Goal: Transaction & Acquisition: Register for event/course

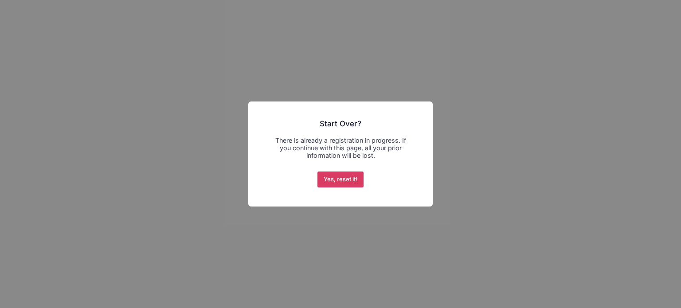
click at [348, 184] on button "Yes, reset it!" at bounding box center [340, 180] width 47 height 16
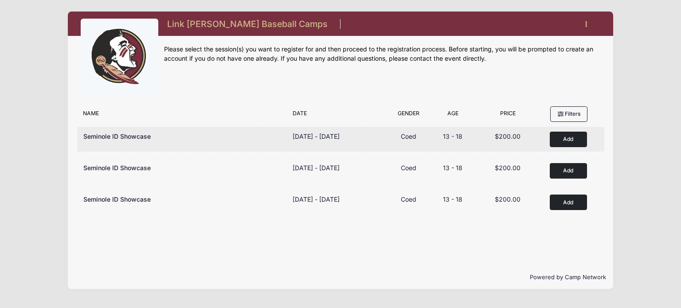
click at [568, 139] on button "Add to Cart" at bounding box center [568, 140] width 37 height 16
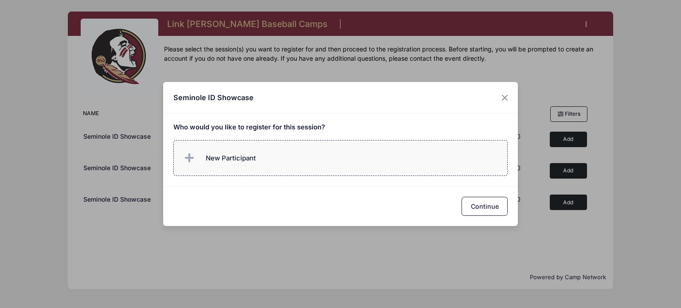
click at [241, 161] on span "New Participant" at bounding box center [231, 158] width 50 height 10
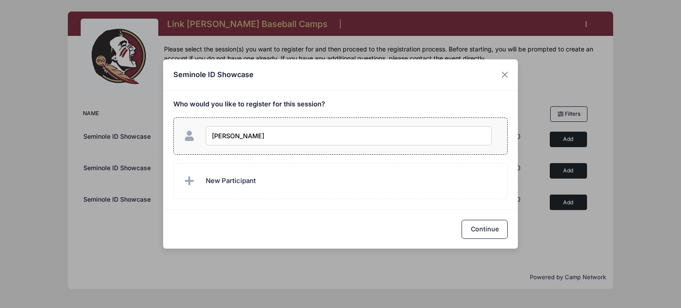
type input "Joel Olazabal"
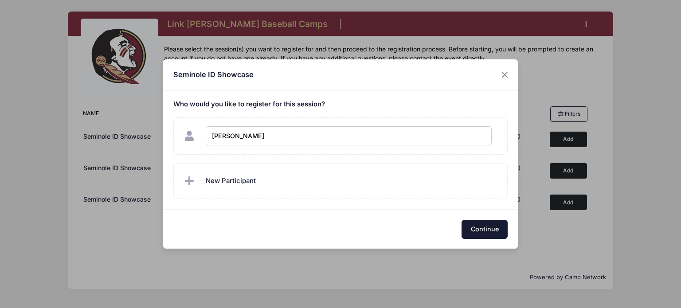
checkbox input "true"
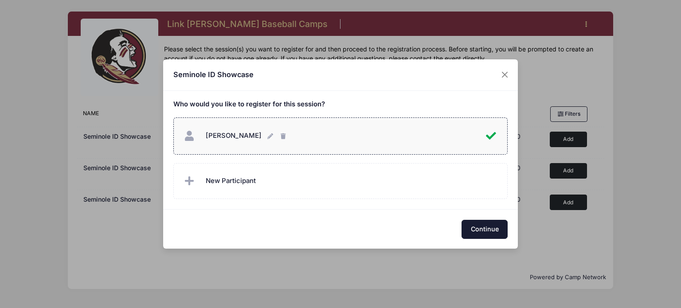
click at [480, 230] on button "Continue" at bounding box center [484, 229] width 46 height 19
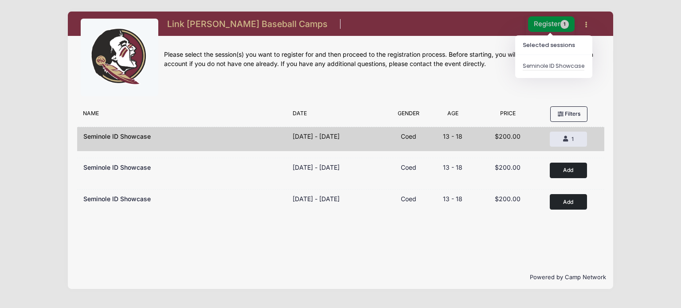
click at [544, 25] on button "Register 1" at bounding box center [551, 24] width 47 height 16
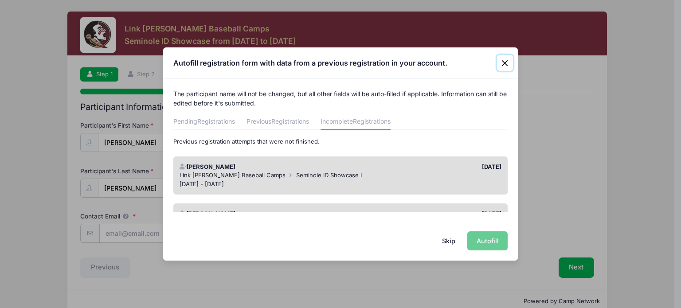
click at [505, 67] on button "Close" at bounding box center [505, 63] width 16 height 16
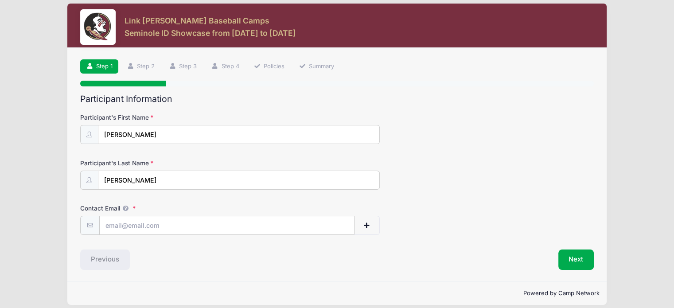
scroll to position [15, 0]
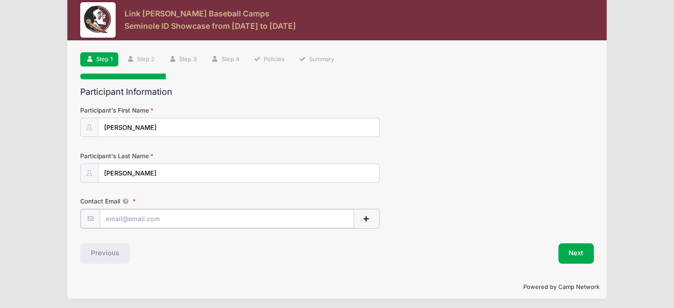
click at [192, 218] on input "Contact Email" at bounding box center [227, 218] width 254 height 19
type input "LOLAZABAL66@GMAIL.COM"
click at [577, 254] on button "Next" at bounding box center [577, 252] width 36 height 20
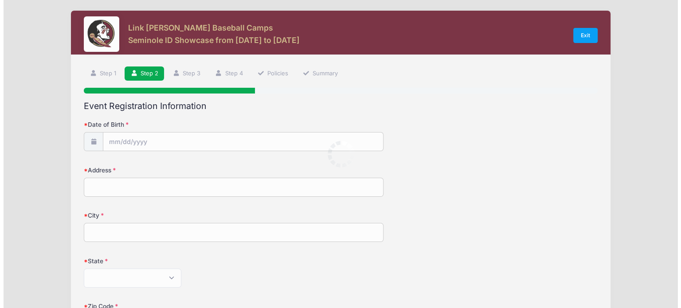
scroll to position [0, 0]
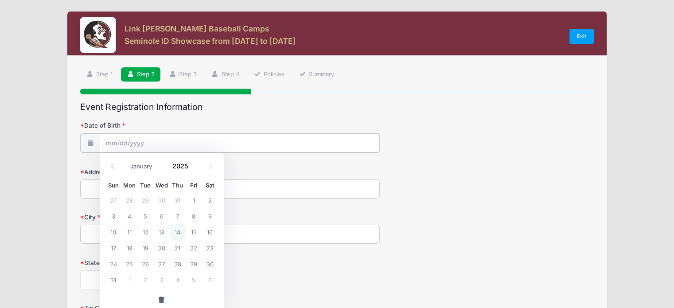
click at [145, 143] on input "Date of Birth" at bounding box center [240, 142] width 280 height 19
click at [120, 144] on input "Date of Birth" at bounding box center [240, 142] width 280 height 19
click at [110, 144] on input "Date of Birth" at bounding box center [240, 142] width 280 height 19
click at [94, 142] on span at bounding box center [90, 142] width 20 height 19
click at [181, 137] on input "Date of Birth" at bounding box center [240, 142] width 280 height 19
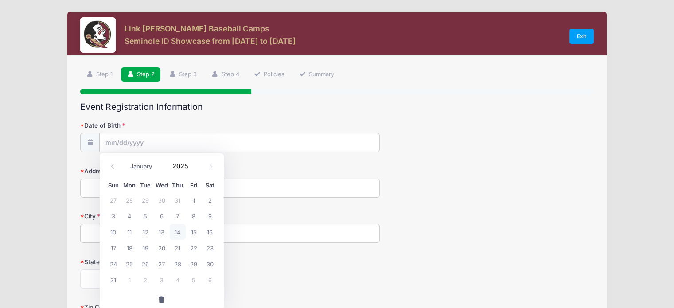
click at [161, 301] on span "button" at bounding box center [162, 300] width 8 height 6
drag, startPoint x: 124, startPoint y: 145, endPoint x: 365, endPoint y: 200, distance: 247.0
click at [365, 200] on form "Date of Birth Address City State Alabama Alaska American Samoa Arizona Arkansas…" at bounding box center [337, 310] width 514 height 379
click at [129, 137] on input "Date of Birth" at bounding box center [240, 142] width 280 height 19
click at [112, 168] on icon at bounding box center [113, 167] width 6 height 6
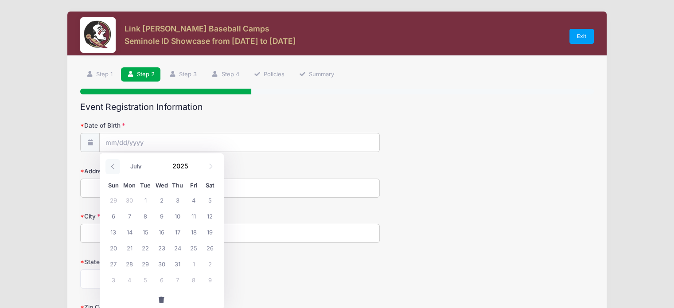
click at [112, 168] on icon at bounding box center [113, 167] width 6 height 6
select select "4"
click at [131, 232] on span "12" at bounding box center [129, 232] width 16 height 16
type input "05/12/2025"
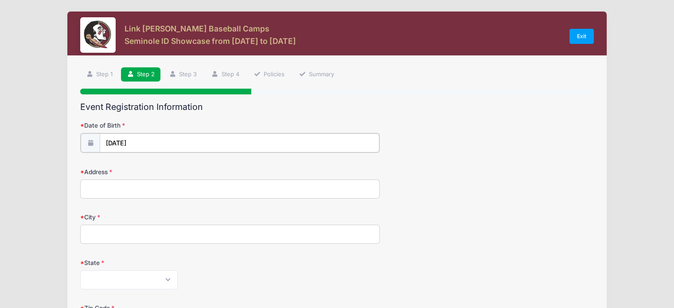
click at [146, 144] on input "05/12/2025" at bounding box center [240, 142] width 280 height 19
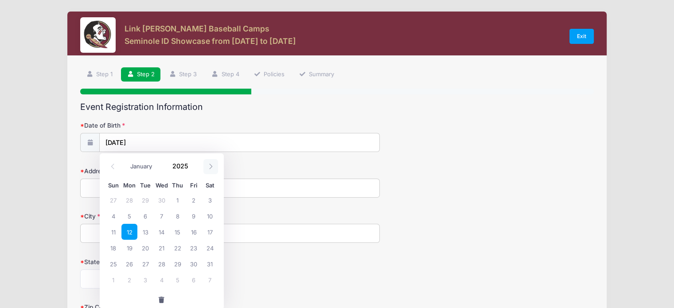
click at [211, 165] on icon at bounding box center [211, 167] width 6 height 6
click at [210, 166] on icon at bounding box center [211, 167] width 6 height 6
click at [113, 168] on icon at bounding box center [113, 167] width 6 height 6
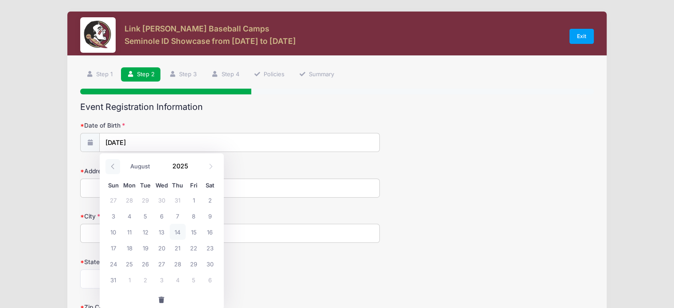
click at [113, 168] on icon at bounding box center [113, 167] width 6 height 6
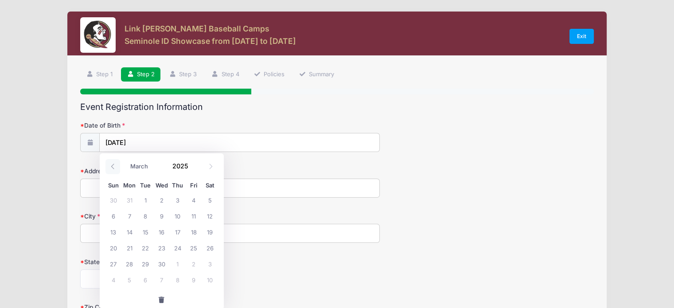
click at [113, 168] on icon at bounding box center [113, 167] width 6 height 6
select select "0"
click at [113, 168] on icon at bounding box center [113, 167] width 6 height 6
type input "2024"
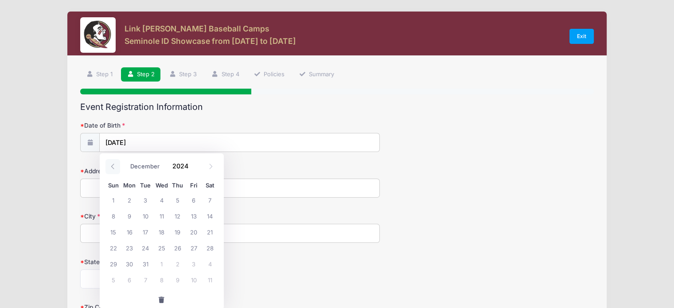
click at [113, 168] on icon at bounding box center [113, 167] width 6 height 6
click at [111, 168] on icon at bounding box center [113, 167] width 6 height 6
click at [110, 168] on icon at bounding box center [113, 167] width 6 height 6
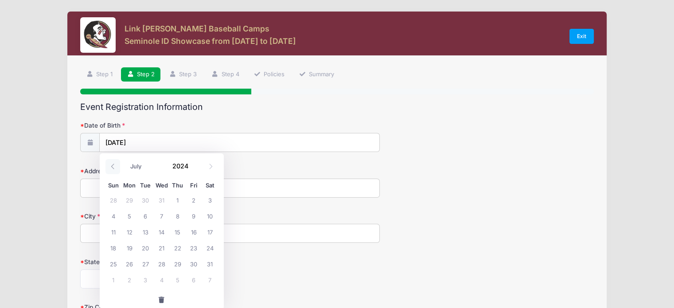
click at [110, 167] on icon at bounding box center [113, 167] width 6 height 6
select select "3"
click at [91, 145] on span at bounding box center [90, 142] width 20 height 19
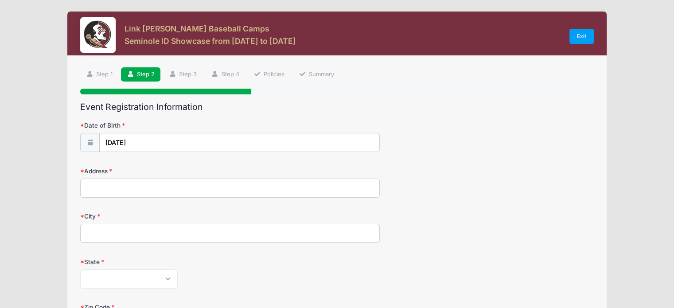
click at [91, 145] on span at bounding box center [90, 142] width 20 height 19
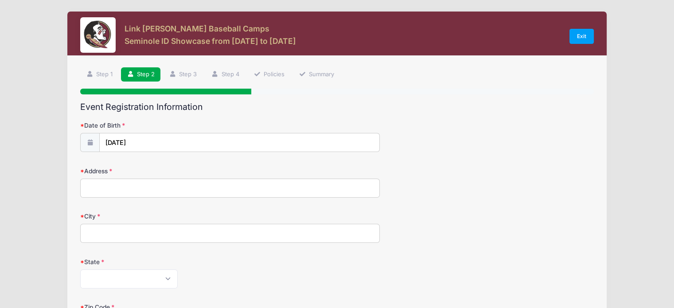
click at [92, 145] on span at bounding box center [90, 142] width 20 height 19
click at [94, 145] on span at bounding box center [90, 142] width 20 height 19
type input "2025"
click at [107, 143] on input "05/12/2025" at bounding box center [240, 142] width 280 height 19
drag, startPoint x: 108, startPoint y: 143, endPoint x: 312, endPoint y: 154, distance: 204.2
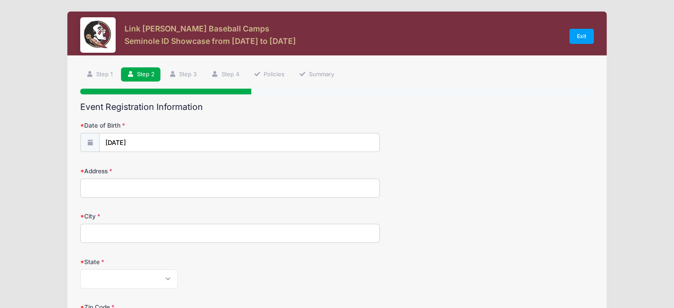
click at [344, 167] on div "Address" at bounding box center [337, 182] width 514 height 31
drag, startPoint x: 193, startPoint y: 143, endPoint x: 64, endPoint y: 147, distance: 129.5
click at [66, 147] on div "Link Jarrett Baseball Camps Seminole ID Showcase from 10/26 to 10/26/2025 Exit …" at bounding box center [337, 291] width 648 height 583
click at [115, 167] on span at bounding box center [113, 166] width 15 height 15
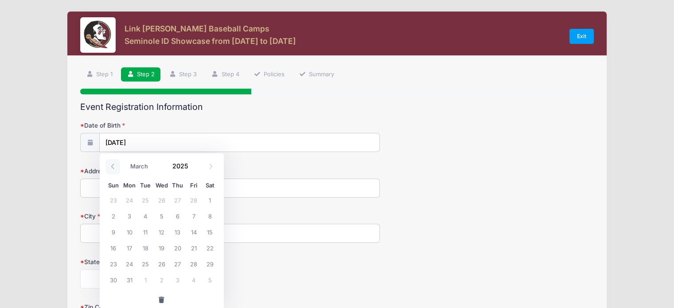
click at [115, 167] on span at bounding box center [113, 166] width 15 height 15
select select "0"
click at [115, 167] on span at bounding box center [113, 166] width 15 height 15
type input "2024"
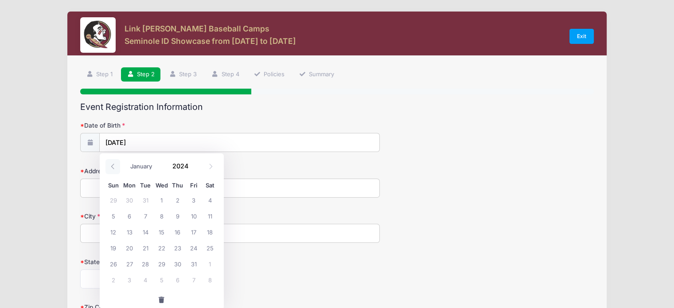
click at [115, 167] on span at bounding box center [113, 166] width 15 height 15
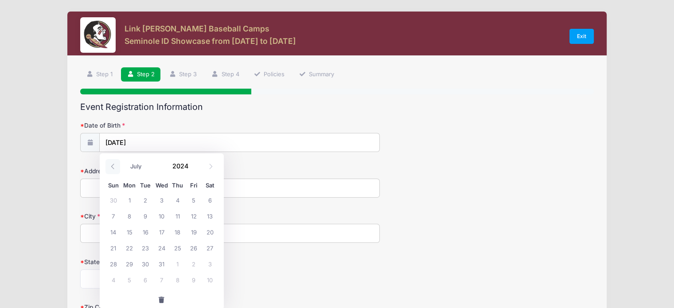
click at [115, 167] on icon at bounding box center [113, 167] width 6 height 6
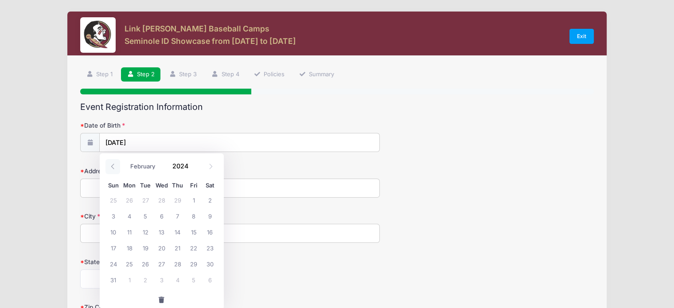
click at [115, 167] on icon at bounding box center [113, 167] width 6 height 6
select select "0"
click at [115, 167] on icon at bounding box center [113, 167] width 6 height 6
type input "2023"
click at [115, 168] on icon at bounding box center [113, 167] width 6 height 6
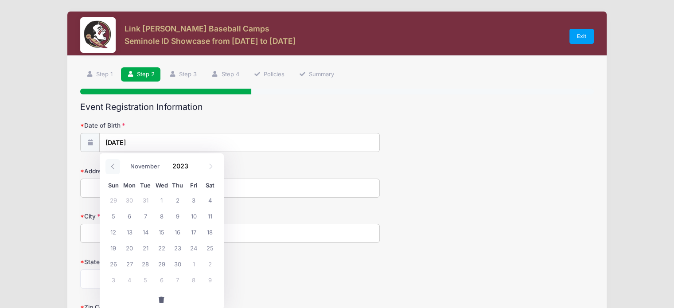
click at [114, 168] on icon at bounding box center [113, 167] width 6 height 6
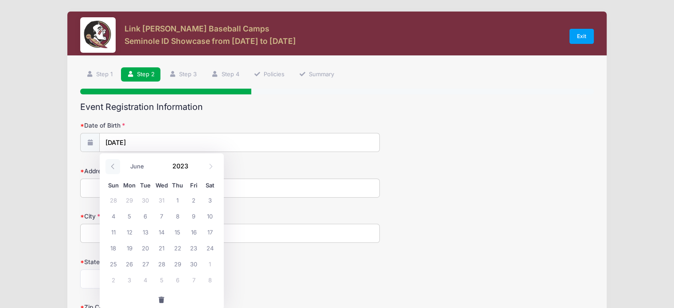
click at [114, 168] on icon at bounding box center [113, 167] width 6 height 6
click at [112, 168] on icon at bounding box center [113, 167] width 6 height 6
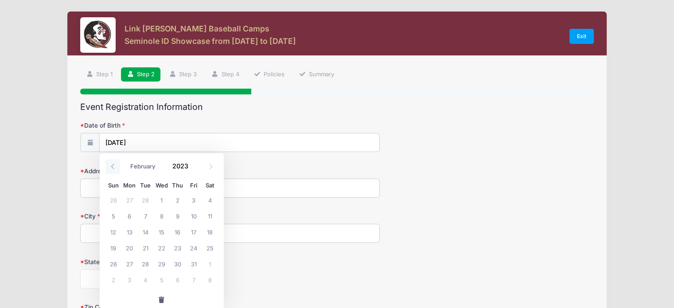
select select "0"
click at [112, 168] on icon at bounding box center [113, 167] width 6 height 6
type input "2022"
click at [112, 168] on icon at bounding box center [113, 167] width 6 height 6
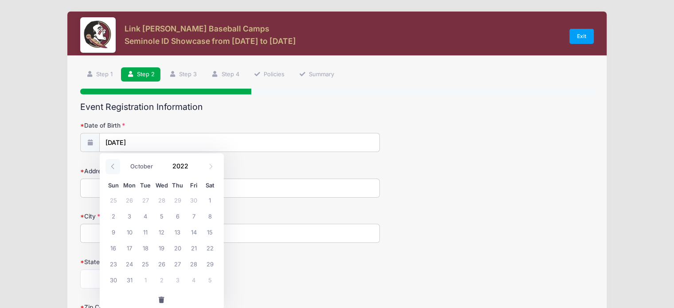
click at [112, 168] on icon at bounding box center [113, 167] width 6 height 6
click at [113, 168] on icon at bounding box center [112, 166] width 3 height 5
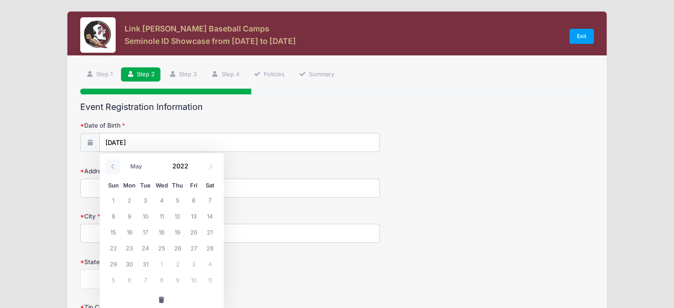
click at [113, 168] on icon at bounding box center [113, 167] width 6 height 6
select select "0"
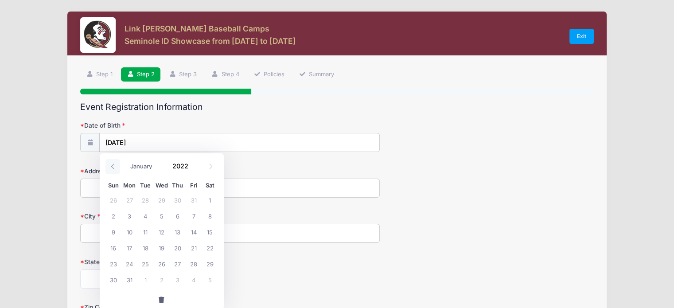
click at [113, 168] on icon at bounding box center [113, 167] width 6 height 6
type input "2021"
click at [113, 168] on icon at bounding box center [113, 167] width 6 height 6
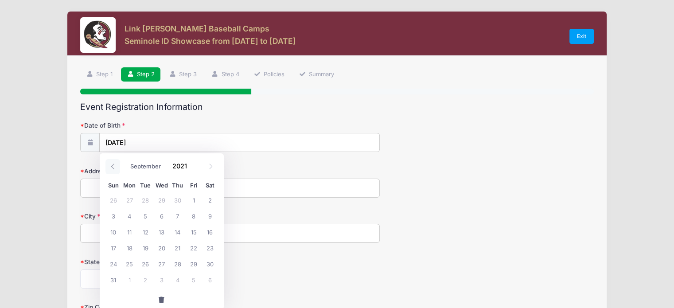
click at [113, 168] on icon at bounding box center [113, 167] width 6 height 6
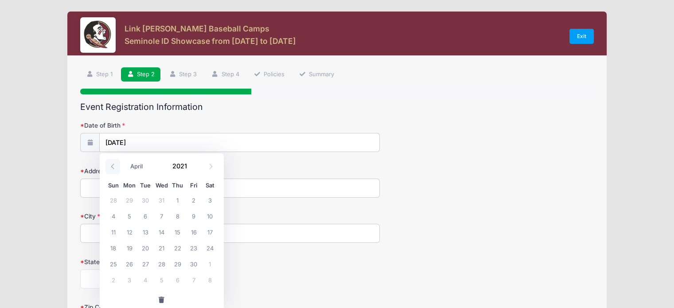
click at [113, 168] on icon at bounding box center [113, 167] width 6 height 6
select select "0"
click at [113, 168] on icon at bounding box center [113, 167] width 6 height 6
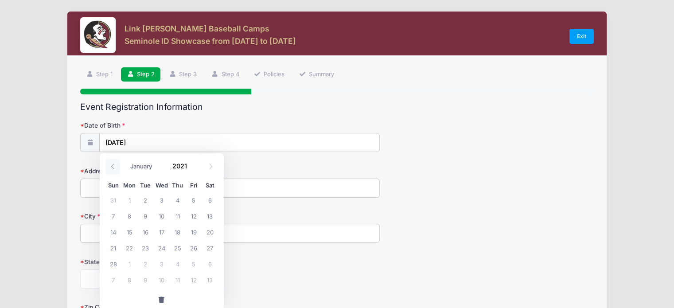
type input "2020"
click at [113, 168] on icon at bounding box center [113, 167] width 6 height 6
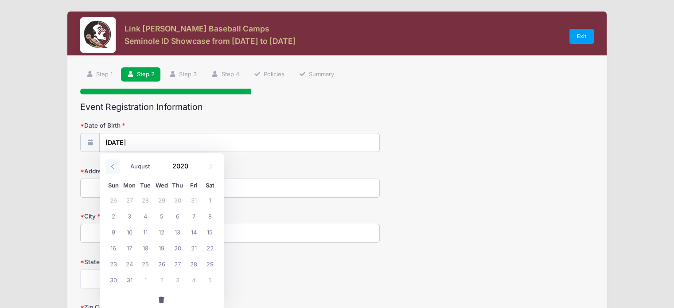
click at [113, 168] on icon at bounding box center [113, 167] width 6 height 6
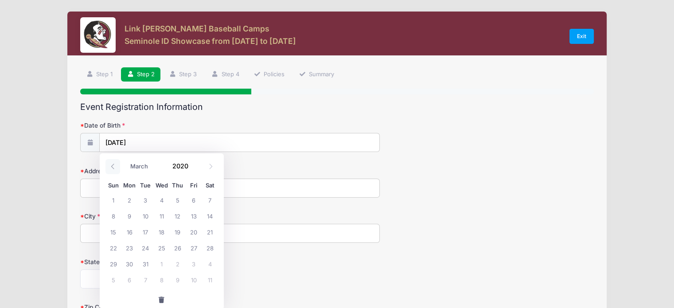
click at [113, 168] on icon at bounding box center [113, 167] width 6 height 6
select select "0"
click at [113, 168] on icon at bounding box center [113, 167] width 6 height 6
type input "2019"
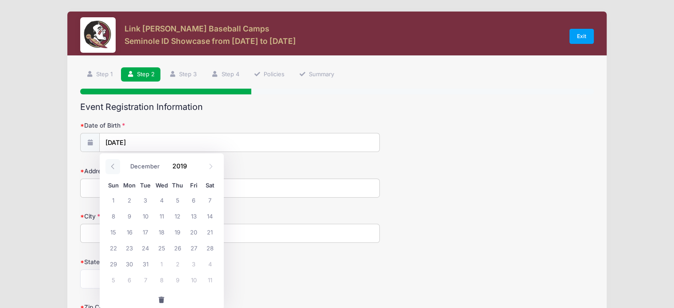
click at [113, 168] on icon at bounding box center [113, 167] width 6 height 6
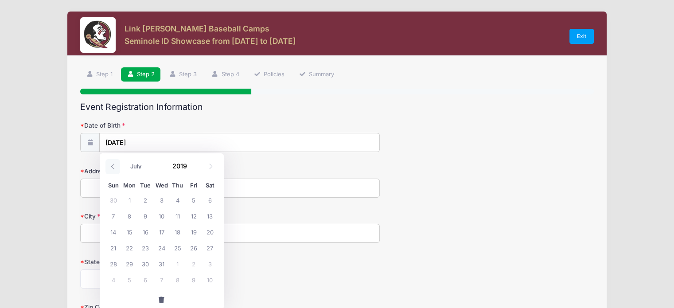
click at [113, 168] on icon at bounding box center [113, 167] width 6 height 6
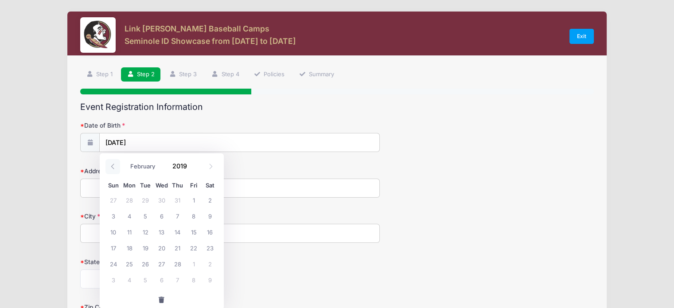
click at [113, 168] on icon at bounding box center [113, 167] width 6 height 6
select select "0"
click at [113, 168] on icon at bounding box center [113, 167] width 6 height 6
type input "2018"
click at [113, 168] on icon at bounding box center [113, 167] width 6 height 6
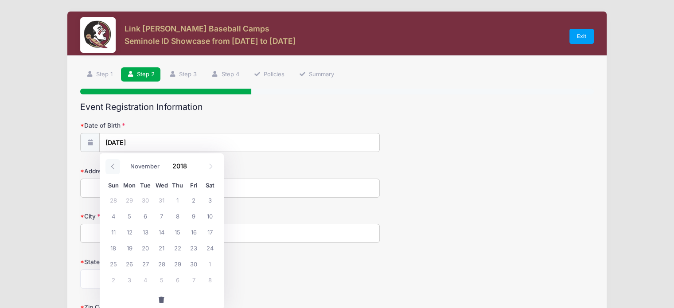
click at [113, 168] on icon at bounding box center [113, 167] width 6 height 6
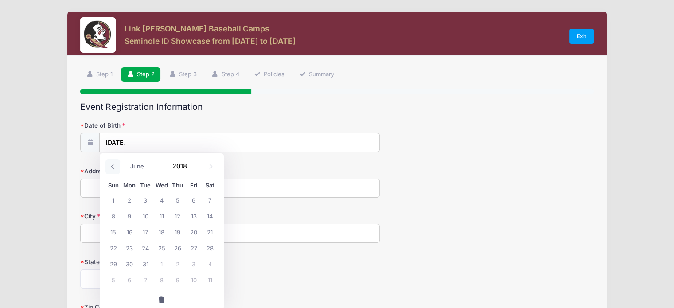
click at [113, 168] on icon at bounding box center [113, 167] width 6 height 6
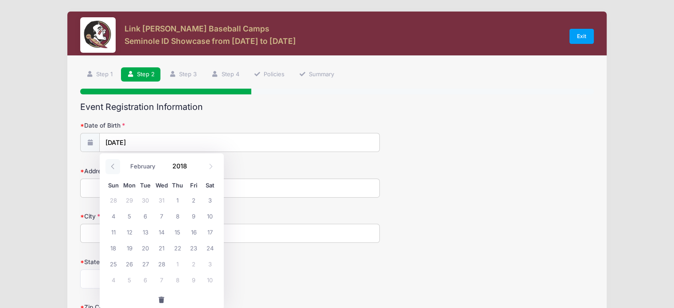
select select "0"
click at [113, 168] on icon at bounding box center [113, 167] width 6 height 6
type input "2017"
click at [113, 168] on icon at bounding box center [113, 167] width 6 height 6
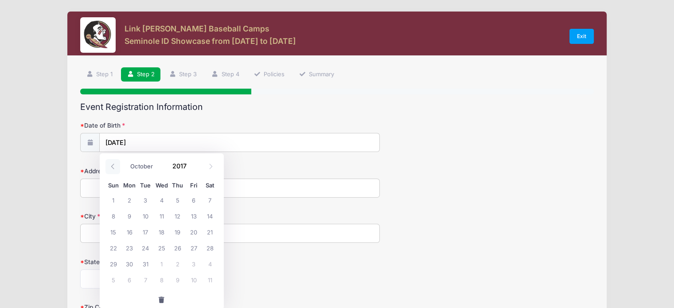
click at [113, 168] on icon at bounding box center [113, 167] width 6 height 6
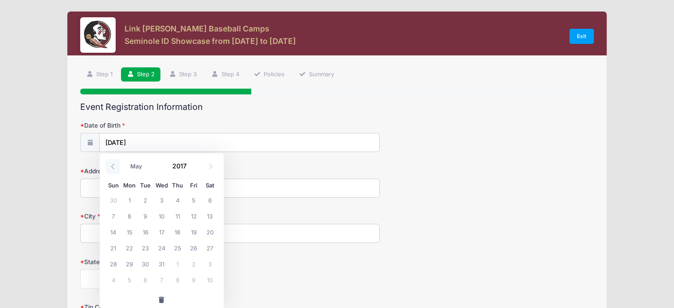
click at [113, 168] on icon at bounding box center [113, 167] width 6 height 6
select select "0"
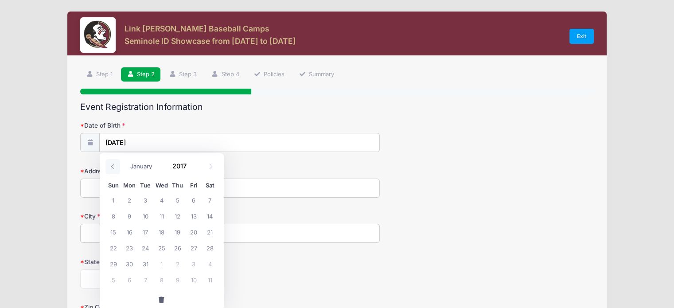
click at [113, 168] on icon at bounding box center [113, 167] width 6 height 6
type input "2016"
click at [113, 168] on icon at bounding box center [113, 167] width 6 height 6
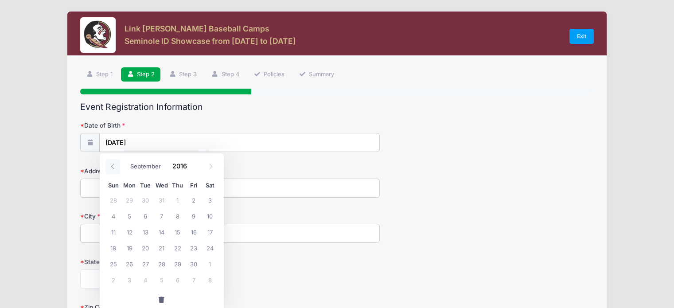
click at [113, 168] on icon at bounding box center [113, 167] width 6 height 6
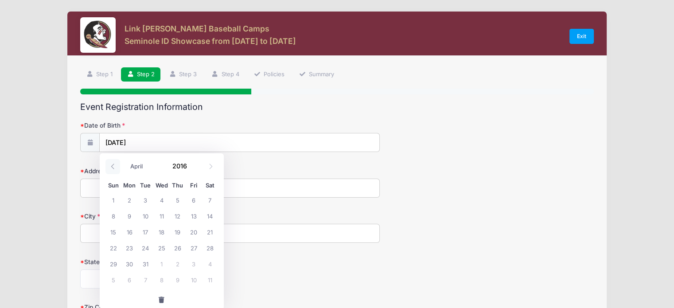
click at [113, 168] on icon at bounding box center [113, 167] width 6 height 6
select select "0"
click at [113, 168] on icon at bounding box center [113, 167] width 6 height 6
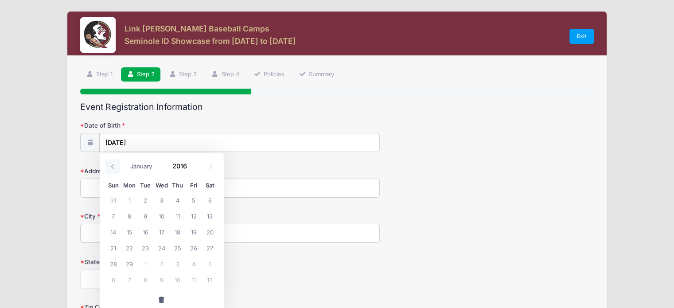
type input "2015"
click at [113, 168] on icon at bounding box center [113, 167] width 6 height 6
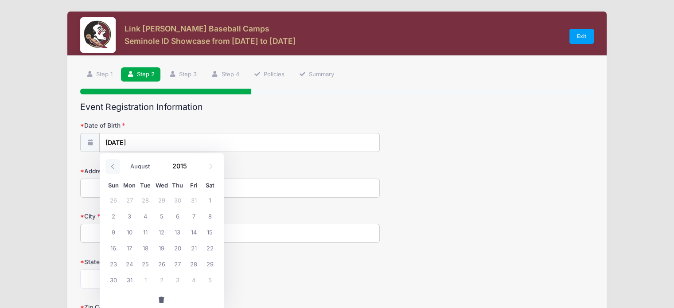
click at [113, 168] on icon at bounding box center [113, 167] width 6 height 6
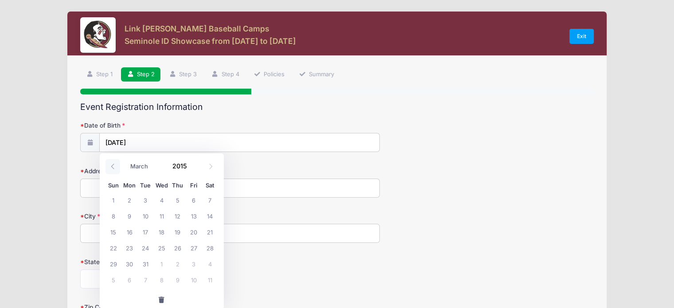
click at [113, 168] on icon at bounding box center [113, 167] width 6 height 6
select select "0"
click at [113, 168] on icon at bounding box center [113, 167] width 6 height 6
type input "2014"
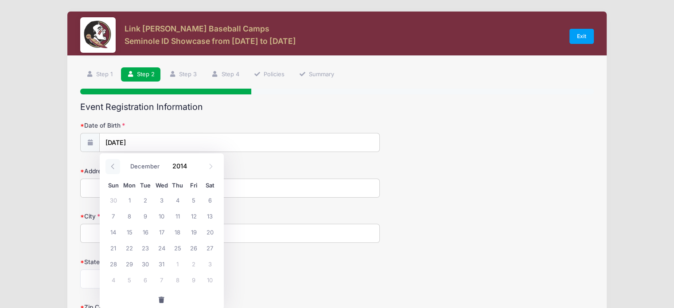
click at [113, 168] on icon at bounding box center [113, 167] width 6 height 6
select select "10"
click at [583, 36] on link "Exit" at bounding box center [582, 36] width 25 height 15
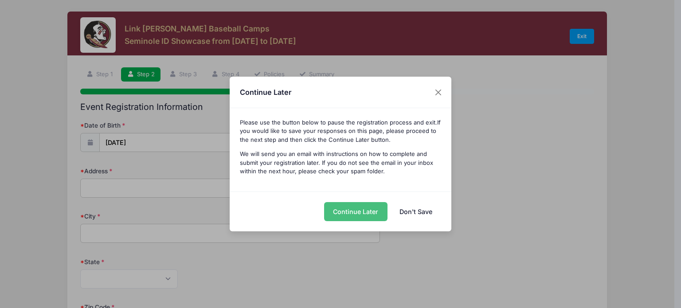
click at [352, 213] on button "Continue Later" at bounding box center [355, 211] width 63 height 19
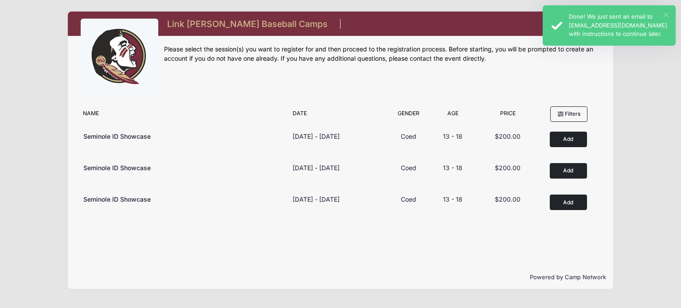
click at [664, 14] on button "×" at bounding box center [666, 14] width 5 height 5
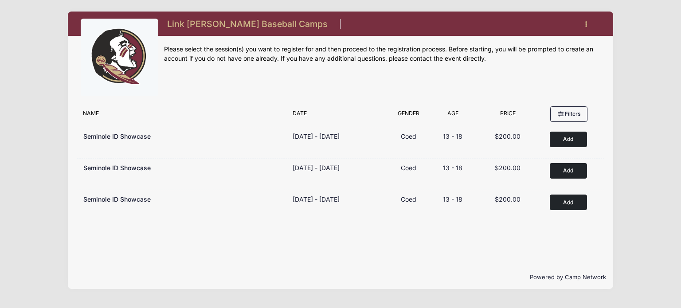
click at [587, 25] on button "button" at bounding box center [588, 24] width 24 height 16
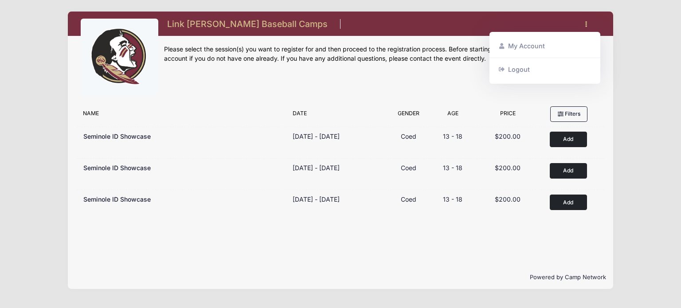
drag, startPoint x: 529, startPoint y: 46, endPoint x: 537, endPoint y: 50, distance: 9.3
click at [529, 46] on link "My Account" at bounding box center [545, 46] width 102 height 17
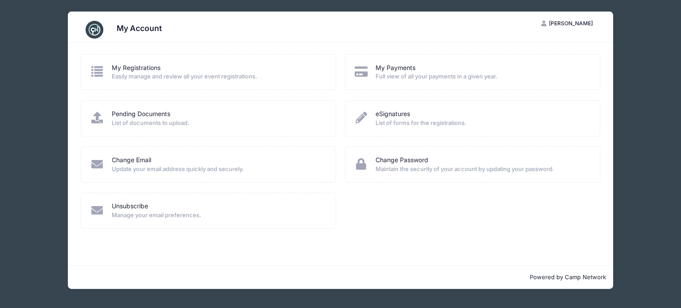
click at [163, 73] on span "Easily manage and review all your event registrations." at bounding box center [218, 76] width 213 height 9
click at [96, 74] on icon at bounding box center [97, 72] width 15 height 12
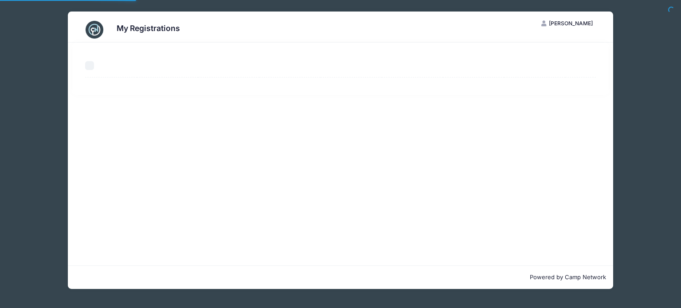
select select "50"
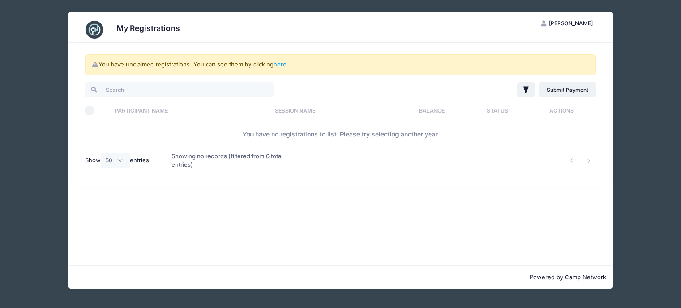
click at [576, 25] on span "[PERSON_NAME]" at bounding box center [571, 23] width 44 height 7
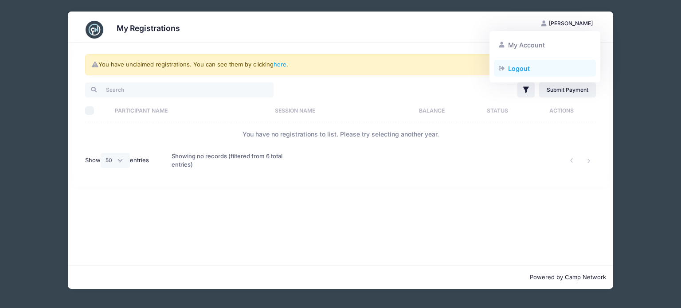
click at [508, 71] on link "Logout" at bounding box center [545, 68] width 102 height 17
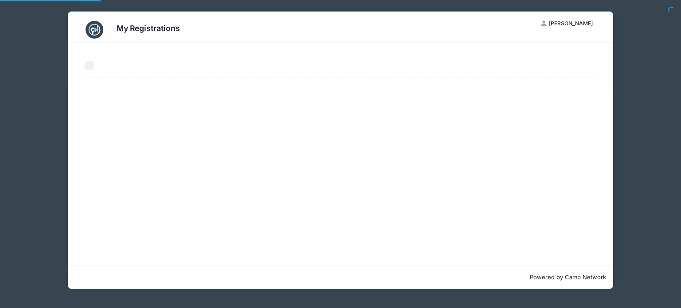
select select "50"
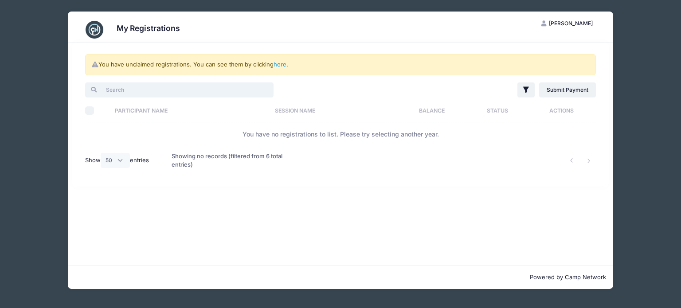
click at [116, 90] on input "search" at bounding box center [179, 89] width 188 height 15
click at [283, 65] on link "here" at bounding box center [280, 64] width 13 height 7
click at [279, 65] on link "here" at bounding box center [280, 64] width 13 height 7
click at [277, 66] on link "here" at bounding box center [280, 64] width 13 height 7
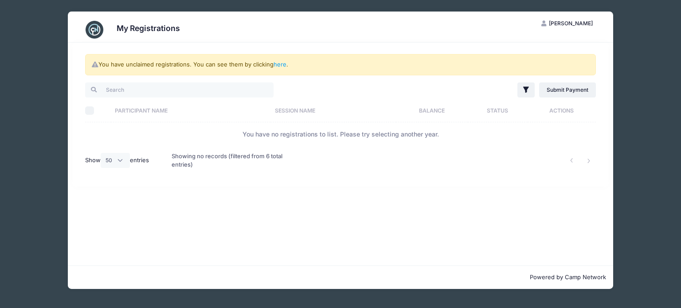
click at [558, 24] on span "[PERSON_NAME]" at bounding box center [571, 23] width 44 height 7
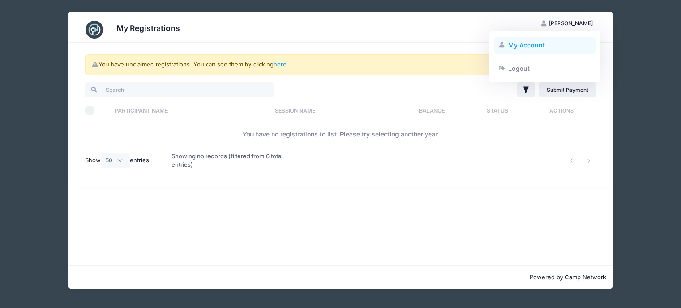
click at [533, 44] on link "My Account" at bounding box center [545, 45] width 102 height 17
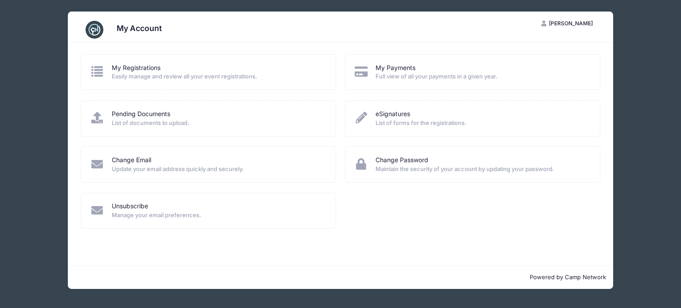
click at [96, 74] on icon at bounding box center [97, 72] width 15 height 12
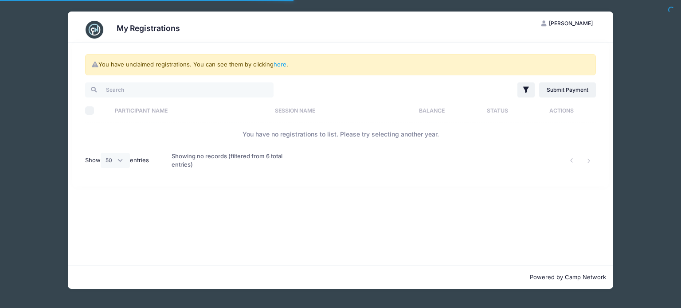
select select "50"
click at [138, 110] on th "Participant Name" at bounding box center [191, 110] width 160 height 23
click at [90, 111] on input "Select All" at bounding box center [89, 110] width 9 height 9
checkbox input "true"
click at [168, 109] on th "Participant Name" at bounding box center [197, 110] width 173 height 23
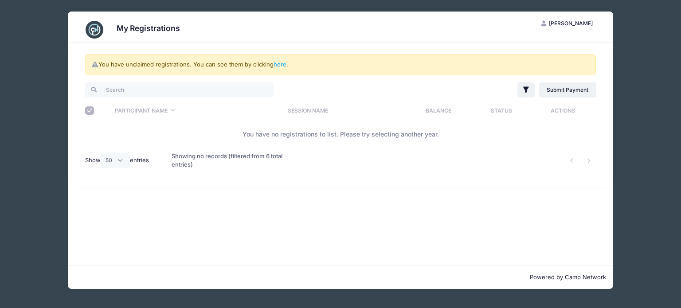
click at [172, 111] on th "Participant Name" at bounding box center [197, 110] width 173 height 23
click at [327, 109] on th "Session Name" at bounding box center [344, 110] width 120 height 23
click at [564, 107] on th "Actions" at bounding box center [563, 110] width 66 height 23
click at [590, 161] on li at bounding box center [589, 160] width 15 height 15
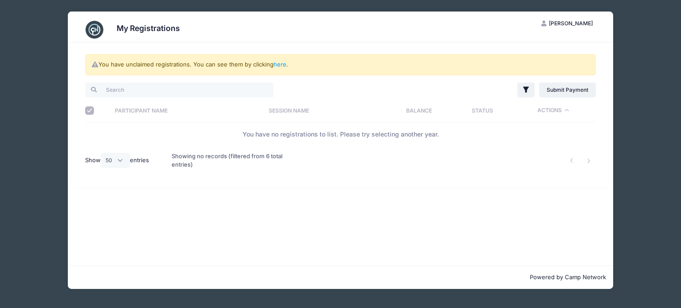
click at [134, 112] on th "Participant Name" at bounding box center [187, 110] width 153 height 23
click at [158, 111] on th "Participant Name" at bounding box center [197, 110] width 173 height 23
click at [174, 110] on th "Participant Name" at bounding box center [197, 110] width 173 height 23
click at [121, 161] on select "All 10 25 50" at bounding box center [115, 160] width 29 height 15
select select "-1"
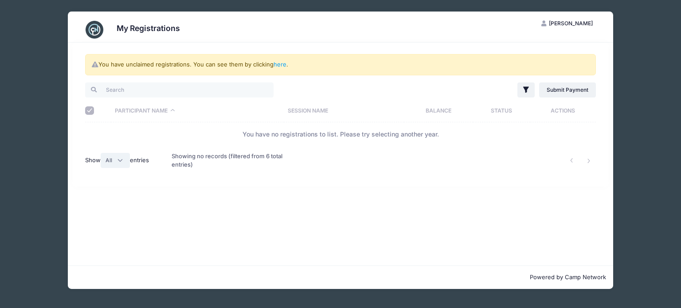
click at [102, 153] on select "All 10 25 50" at bounding box center [115, 160] width 29 height 15
click at [571, 163] on link "1" at bounding box center [571, 160] width 15 height 15
click at [587, 160] on li at bounding box center [589, 160] width 15 height 15
click at [225, 156] on div "Showing no records (filtered from 6 total entries)" at bounding box center [232, 160] width 121 height 29
click at [270, 159] on div "Showing no records (filtered from 6 total entries)" at bounding box center [232, 160] width 121 height 29
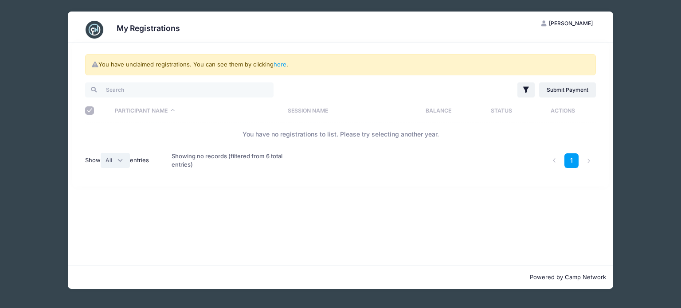
click at [124, 161] on select "All 10 25 50" at bounding box center [115, 160] width 29 height 15
click at [589, 160] on li at bounding box center [589, 160] width 15 height 15
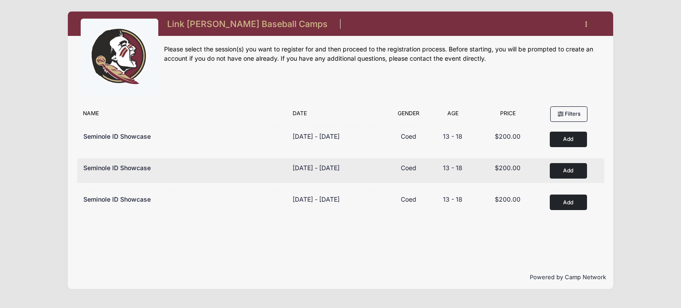
click at [569, 172] on button "Add to Cart" at bounding box center [568, 171] width 37 height 16
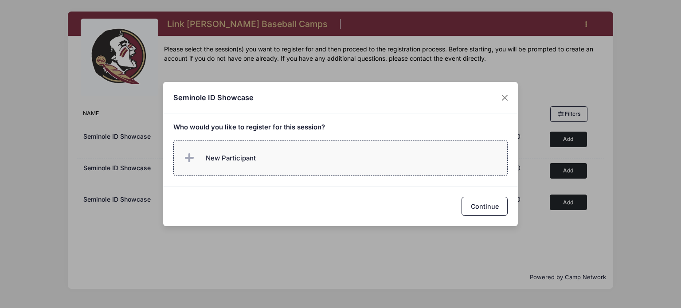
click at [193, 157] on span at bounding box center [191, 158] width 18 height 18
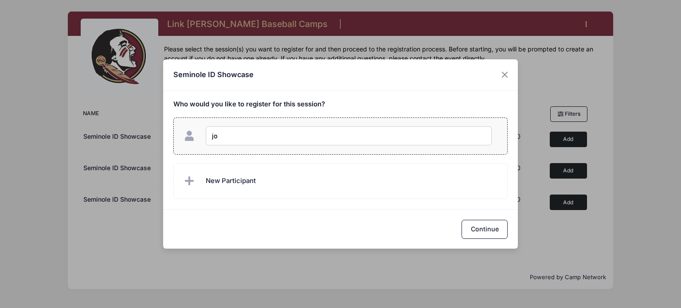
type input "j"
type input "[PERSON_NAME]"
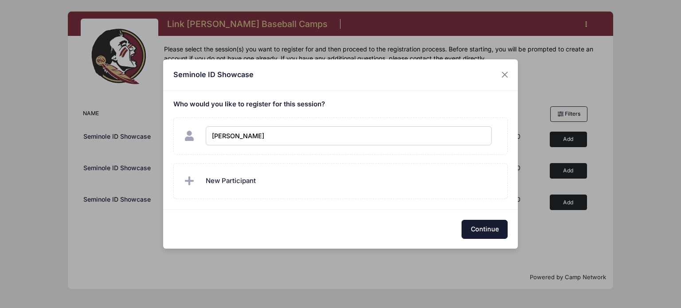
checkbox input "true"
click at [473, 234] on button "Continue" at bounding box center [484, 229] width 46 height 19
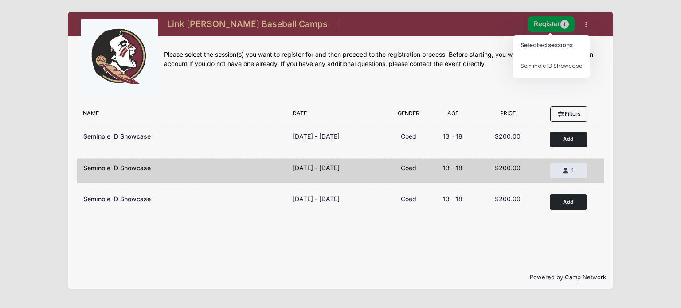
click at [551, 27] on button "Register 1" at bounding box center [551, 24] width 47 height 16
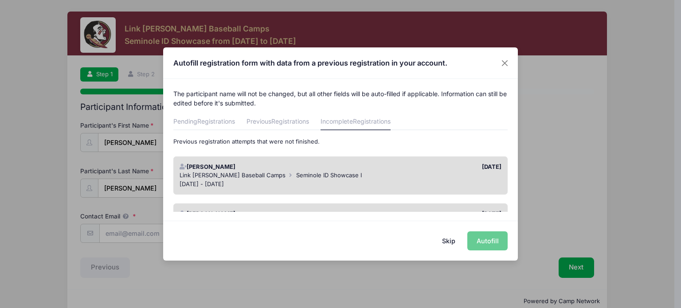
click at [486, 242] on div "Skip Autofill" at bounding box center [340, 240] width 355 height 39
click at [450, 242] on button "Skip" at bounding box center [448, 240] width 31 height 19
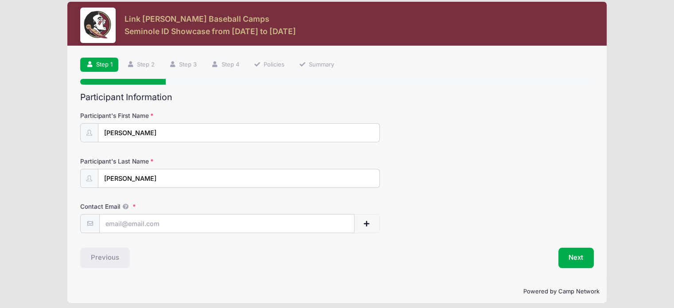
scroll to position [15, 0]
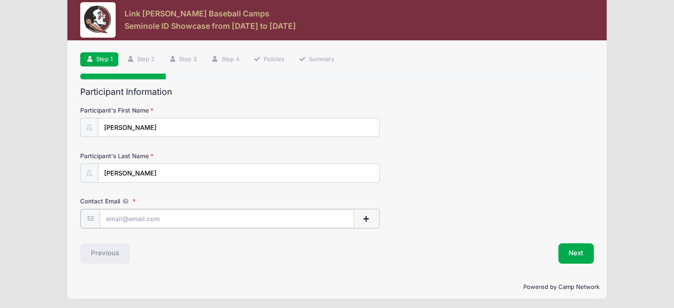
click at [223, 218] on input "Contact Email" at bounding box center [227, 218] width 254 height 19
type input "[EMAIL_ADDRESS][DOMAIN_NAME]"
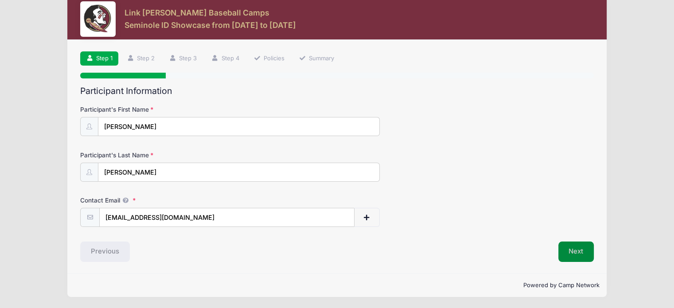
click at [580, 253] on button "Next" at bounding box center [577, 252] width 36 height 20
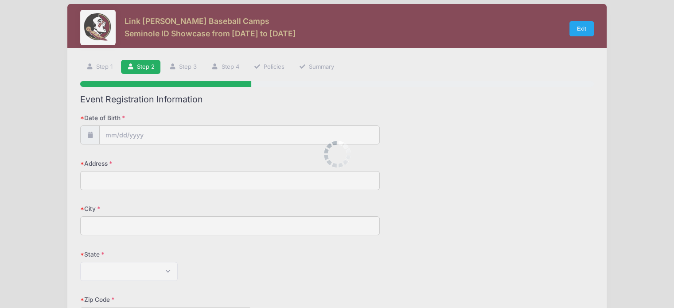
scroll to position [0, 0]
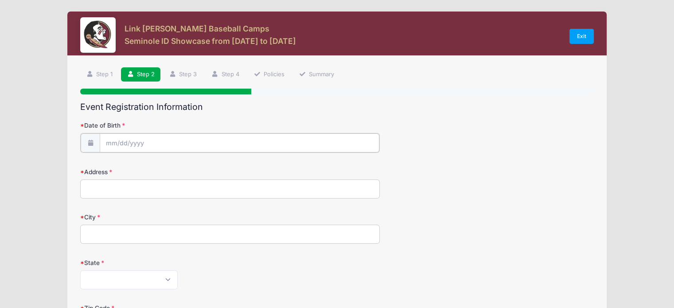
click at [118, 142] on input "Date of Birth" at bounding box center [240, 142] width 280 height 19
click at [152, 168] on select "January February March April May June July August September October November De…" at bounding box center [145, 167] width 39 height 12
select select "4"
click at [126, 161] on select "January February March April May June July August September October November De…" at bounding box center [145, 167] width 39 height 12
click at [193, 168] on span at bounding box center [194, 169] width 6 height 7
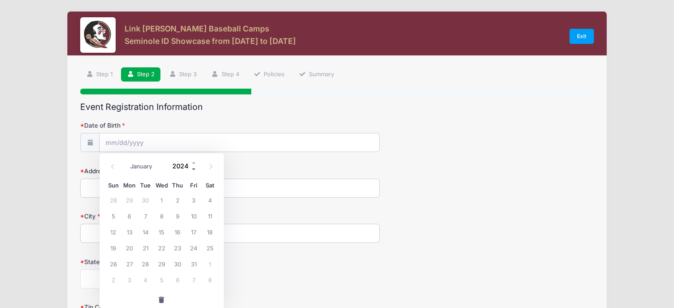
click at [193, 168] on span at bounding box center [194, 169] width 6 height 7
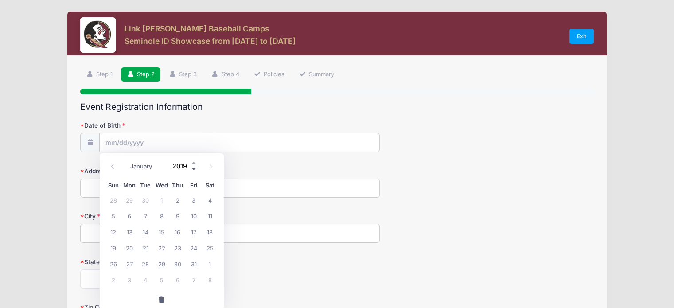
click at [193, 168] on span at bounding box center [194, 169] width 6 height 7
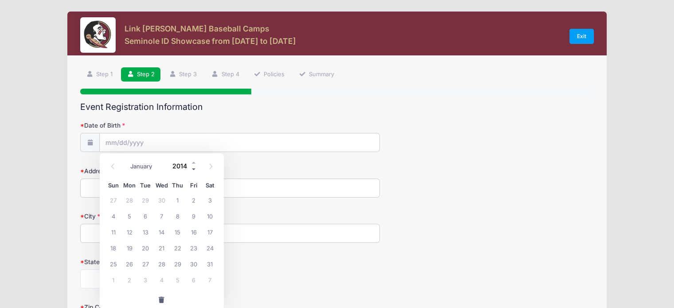
click at [193, 168] on span at bounding box center [194, 169] width 6 height 7
click at [193, 162] on span at bounding box center [194, 163] width 6 height 7
type input "2012"
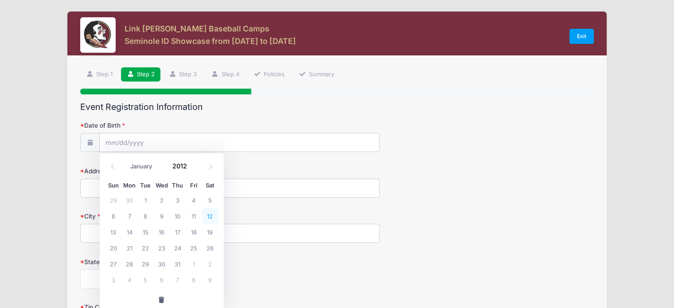
click at [210, 216] on span "12" at bounding box center [210, 216] width 16 height 16
type input "05/12/2012"
click at [168, 197] on form "Date of Birth 05/12/2012 Address City State Alabama Alaska American Samoa Arizo…" at bounding box center [337, 310] width 514 height 379
type input "12971 sw 133rd street"
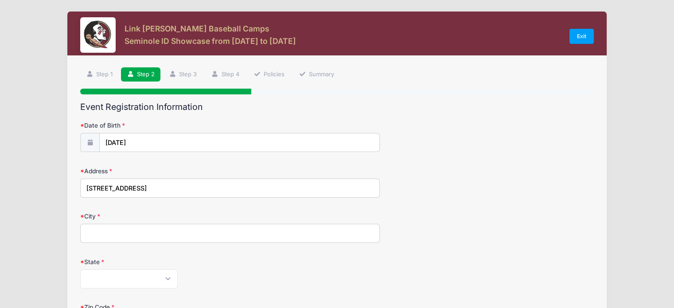
type input "Miami"
select select "FL"
type input "33186"
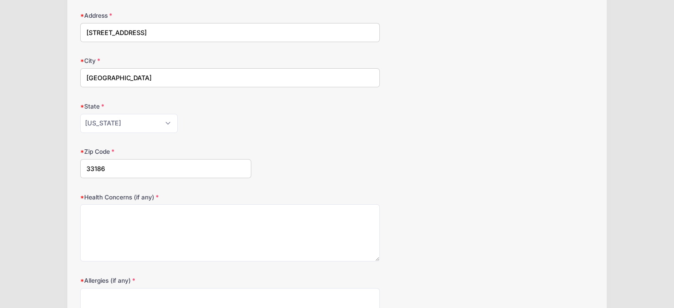
scroll to position [177, 0]
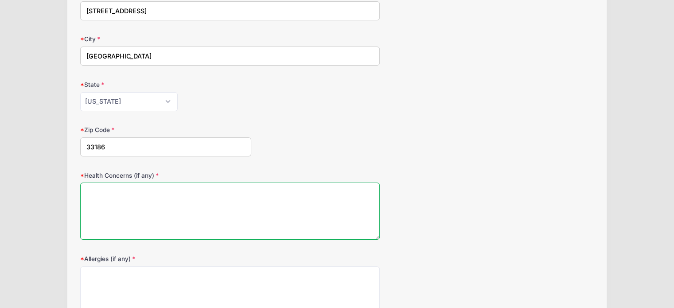
click at [122, 196] on textarea "Health Concerns (if any)" at bounding box center [230, 211] width 300 height 57
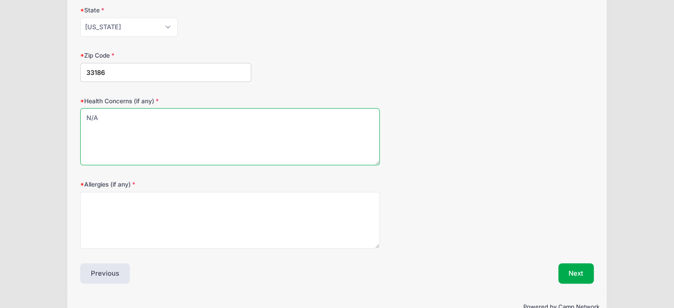
scroll to position [266, 0]
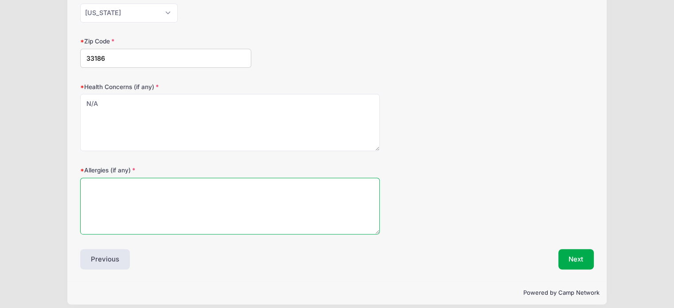
click at [107, 187] on textarea "Allergies (if any)" at bounding box center [230, 206] width 300 height 57
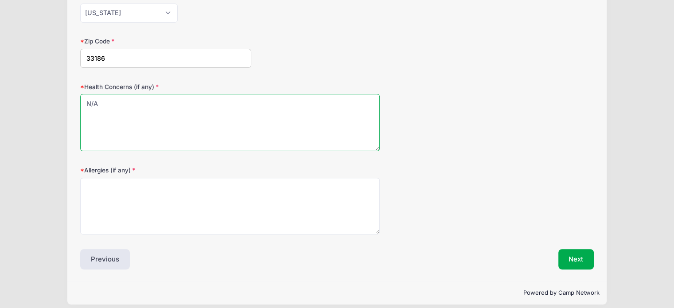
drag, startPoint x: 102, startPoint y: 102, endPoint x: 70, endPoint y: 99, distance: 31.2
click at [70, 99] on div "Step 2 /7 Step 1 Step 2 Step 3 Step 4 Policies Summary Participant Information …" at bounding box center [337, 35] width 540 height 491
type textarea "none"
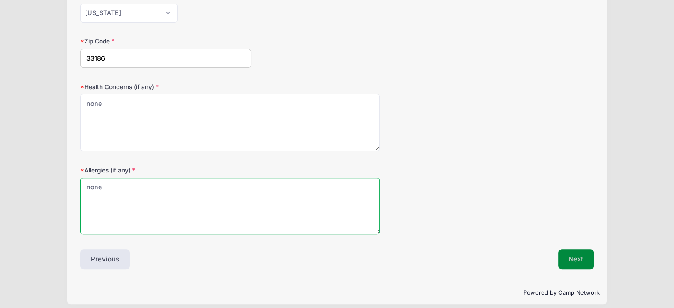
type textarea "none"
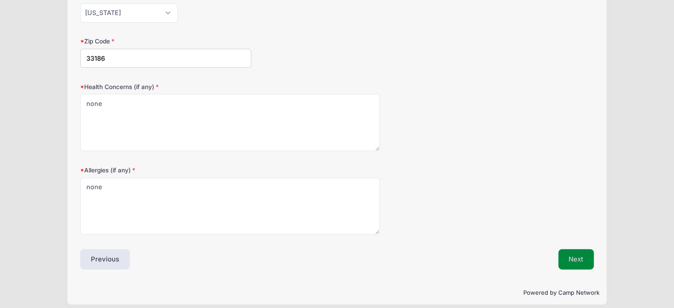
click at [578, 257] on button "Next" at bounding box center [577, 259] width 36 height 20
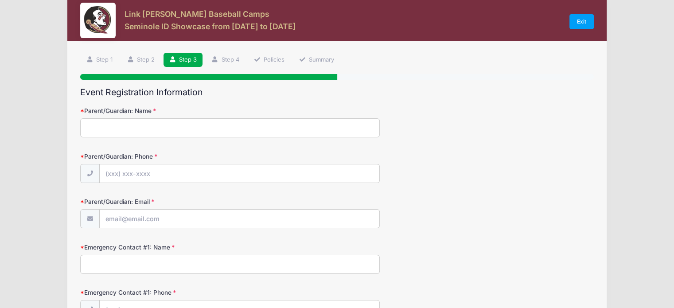
scroll to position [0, 0]
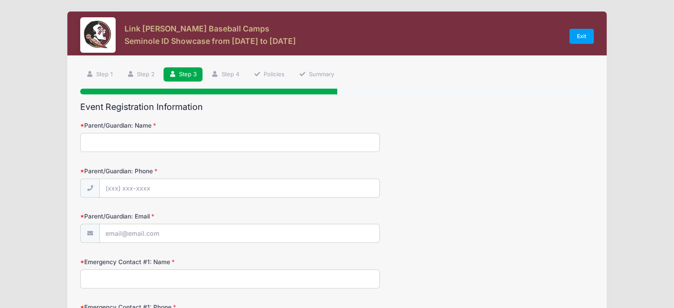
click at [232, 138] on input "Parent/Guardian: Name" at bounding box center [230, 142] width 300 height 19
type input "Leopoldo L Olazabal"
type input "(786) 948-2351"
type input "LOLAZABAL66@GMAIL.COM"
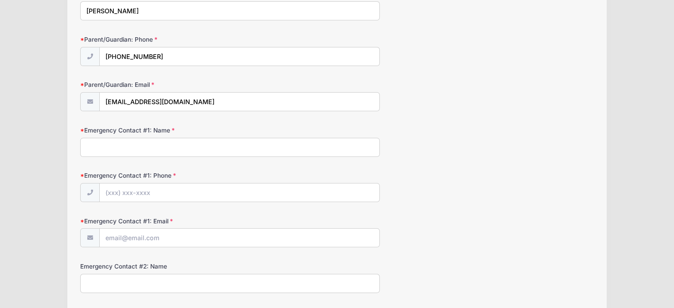
scroll to position [133, 0]
click at [183, 142] on input "Emergency Contact #1: Name" at bounding box center [230, 146] width 300 height 19
type input "Leopoldo L Olazabal"
type input "(786) 948-2351"
type input "LOLAZABAL66@GMAIL.COM"
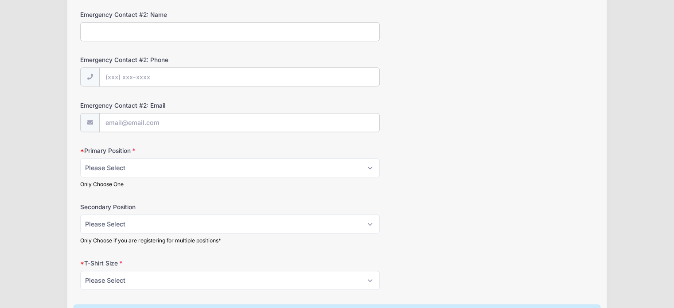
scroll to position [399, 0]
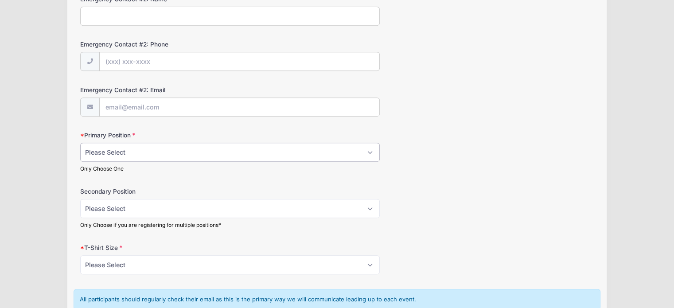
click at [236, 154] on select "Please Select RHP LHP C 1B 2B 3B SS OF" at bounding box center [230, 152] width 300 height 19
select select "RHP"
click at [80, 143] on select "Please Select RHP LHP C 1B 2B 3B SS OF" at bounding box center [230, 152] width 300 height 19
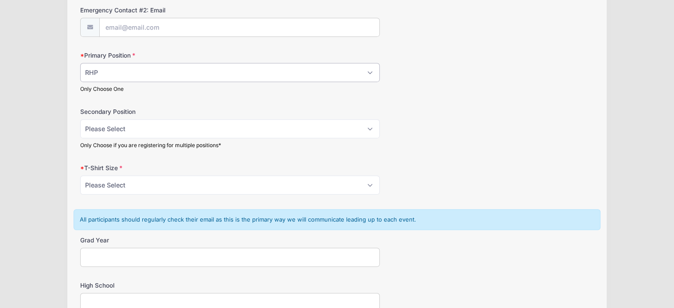
scroll to position [488, 0]
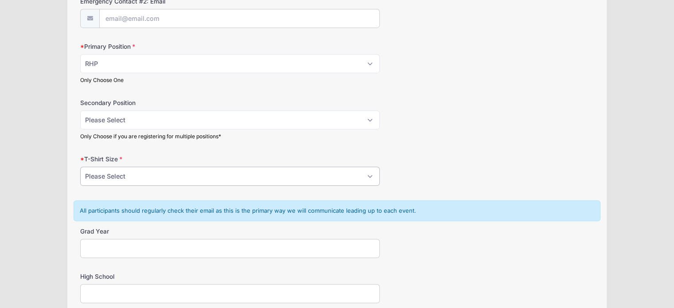
click at [191, 177] on select "Please Select YS YM YL YXL S M L XL XXL" at bounding box center [230, 176] width 300 height 19
select select "L"
click at [80, 167] on select "Please Select YS YM YL YXL S M L XL XXL" at bounding box center [230, 176] width 300 height 19
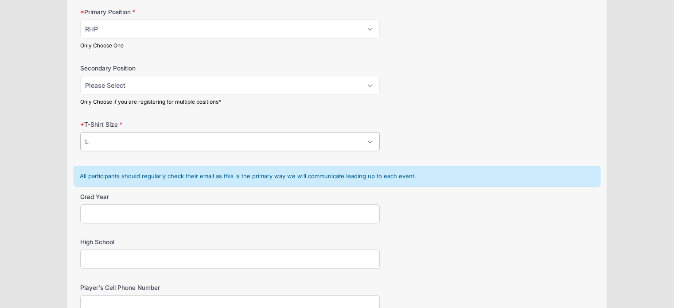
scroll to position [576, 0]
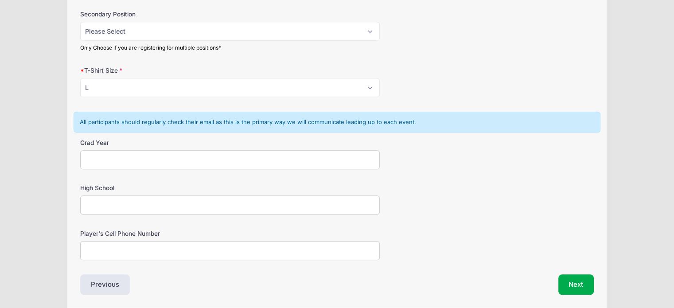
click at [142, 161] on input "Grad Year" at bounding box center [230, 159] width 300 height 19
click at [120, 161] on input "Grad Year" at bounding box center [230, 159] width 300 height 19
type input "2026"
click at [158, 204] on input "High School" at bounding box center [230, 205] width 300 height 19
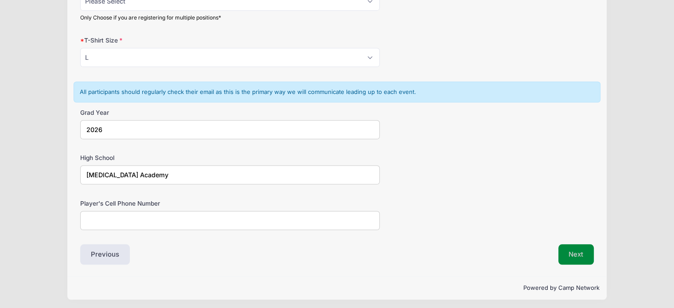
type input "Doral Academy"
click at [574, 251] on button "Next" at bounding box center [577, 254] width 36 height 20
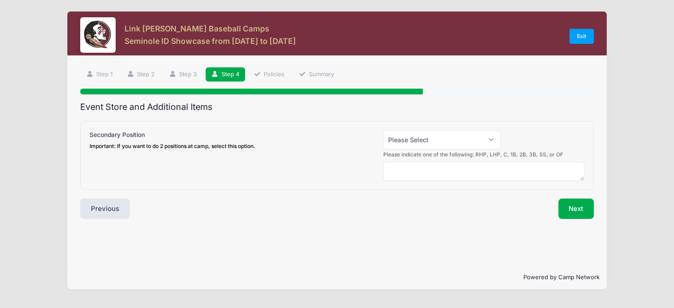
scroll to position [0, 0]
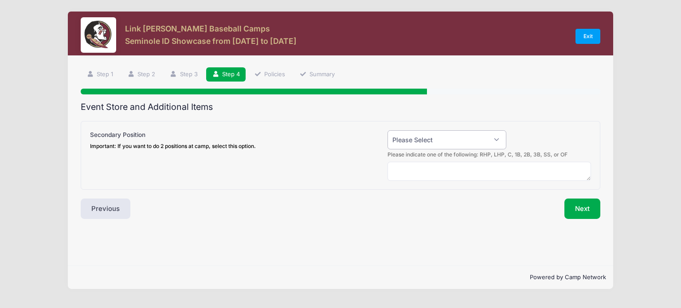
click at [500, 143] on select "Please Select Yes (+$50.00) No" at bounding box center [446, 139] width 119 height 19
click at [258, 237] on div "Step 4 /7 Step 1 Step 2 Step 3 Step 4 Policies Summary Participant Information …" at bounding box center [340, 161] width 545 height 210
click at [578, 207] on button "Next" at bounding box center [582, 209] width 36 height 20
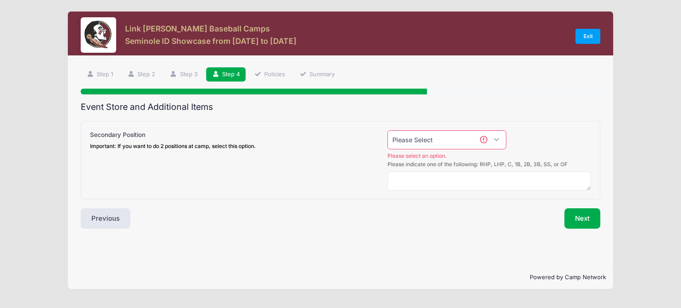
click at [500, 141] on select "Please Select Yes (+$50.00) No" at bounding box center [446, 139] width 119 height 19
select select "0"
click at [387, 130] on select "Please Select Yes (+$50.00) No" at bounding box center [446, 139] width 119 height 19
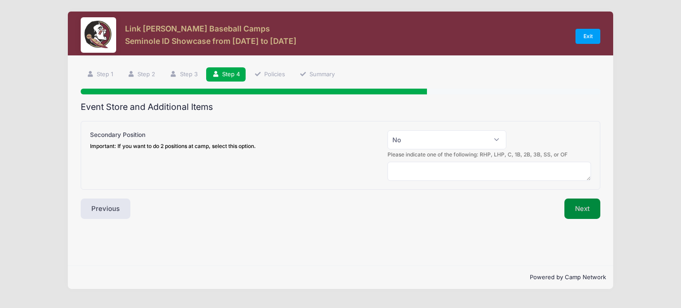
click at [581, 208] on button "Next" at bounding box center [582, 209] width 36 height 20
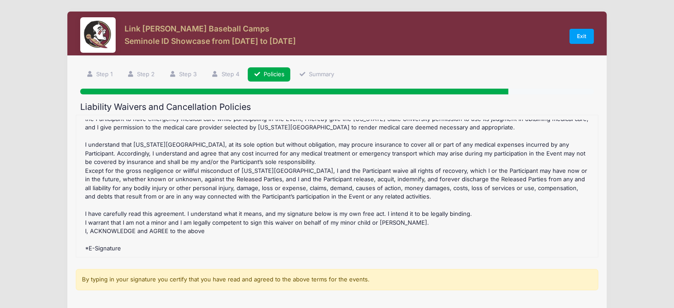
scroll to position [122, 0]
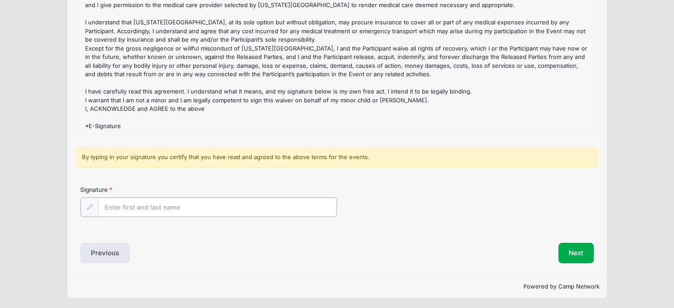
click at [184, 206] on input "Signature" at bounding box center [217, 207] width 239 height 19
click at [157, 206] on input "Signature" at bounding box center [217, 207] width 239 height 19
type input "Leopoldo L Olazabal"
click at [574, 252] on button "Next" at bounding box center [577, 252] width 36 height 20
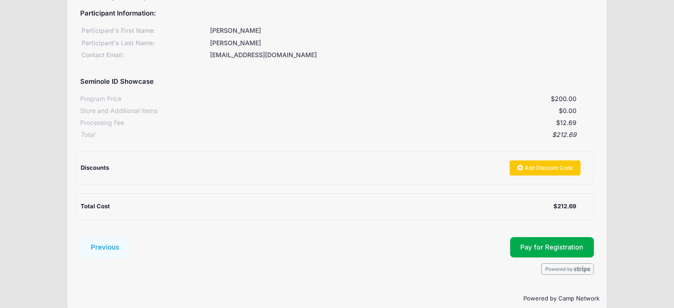
scroll to position [123, 0]
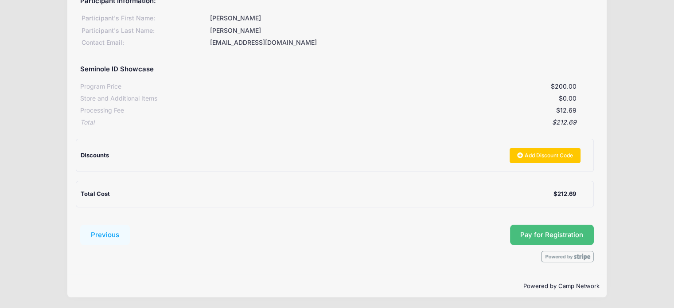
click at [537, 233] on span "Pay for Registration" at bounding box center [551, 235] width 63 height 8
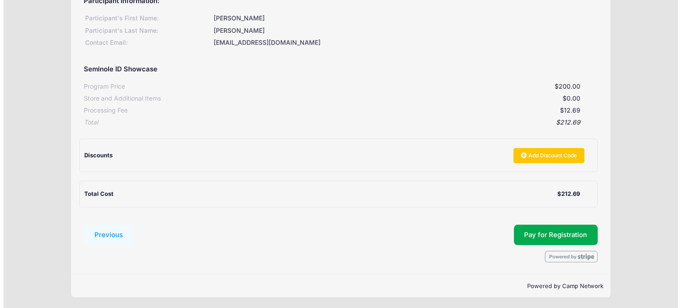
scroll to position [0, 0]
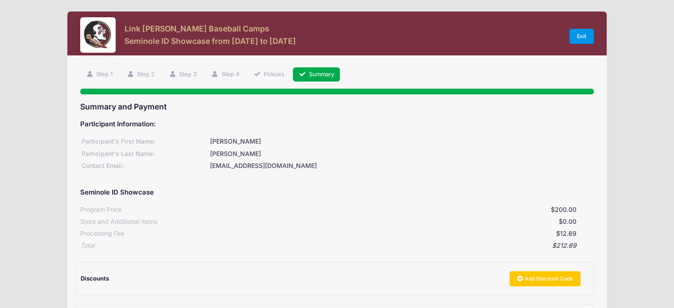
click at [580, 30] on link "Exit" at bounding box center [582, 36] width 25 height 15
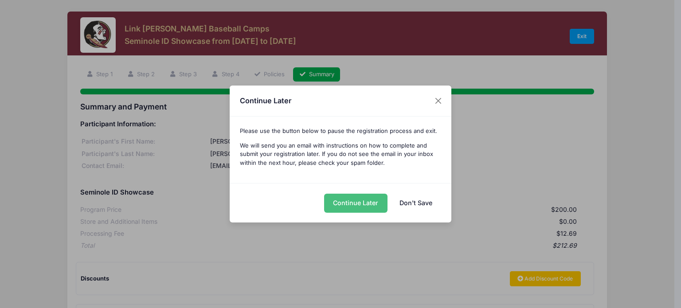
click at [350, 203] on button "Continue Later" at bounding box center [355, 203] width 63 height 19
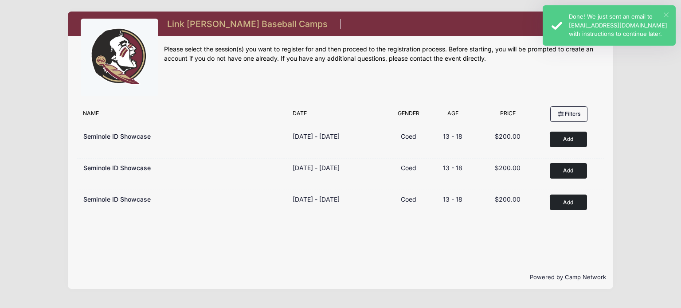
click at [665, 16] on button "×" at bounding box center [666, 14] width 5 height 5
